Goal: Transaction & Acquisition: Book appointment/travel/reservation

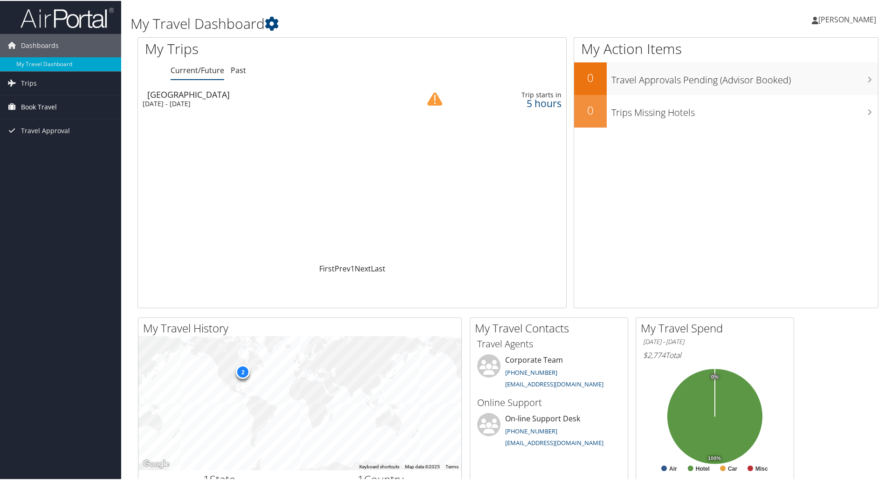
click at [42, 108] on span "Book Travel" at bounding box center [39, 106] width 36 height 23
click at [48, 150] on link "Book/Manage Online Trips" at bounding box center [60, 153] width 121 height 14
